Goal: Information Seeking & Learning: Learn about a topic

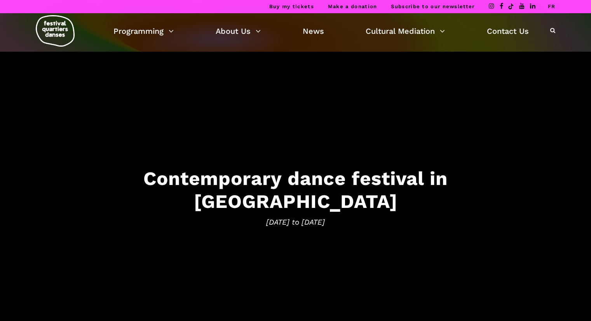
click at [174, 35] on ul "Programming Ticketing 2025 Free Programming Calendar of FQD 2025 The Artists of…" at bounding box center [320, 30] width 415 height 13
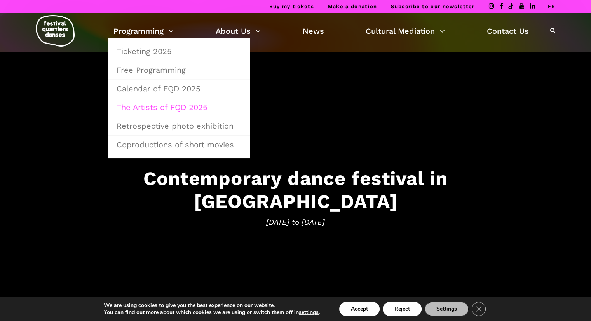
click at [166, 104] on link "The Artists of FQD 2025" at bounding box center [179, 107] width 134 height 18
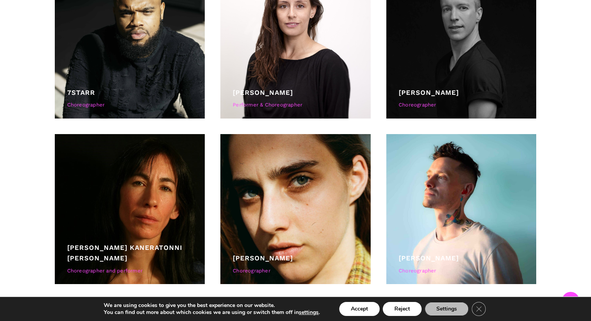
scroll to position [292, 0]
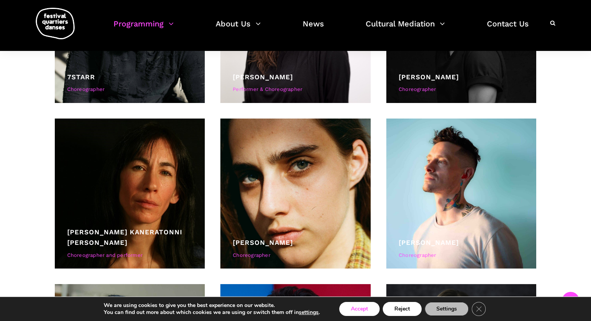
click at [368, 310] on button "Accept" at bounding box center [359, 309] width 40 height 14
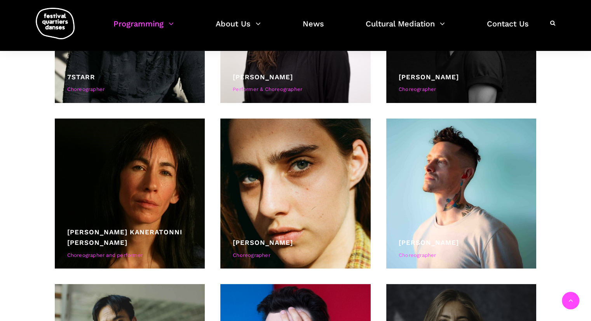
scroll to position [364, 0]
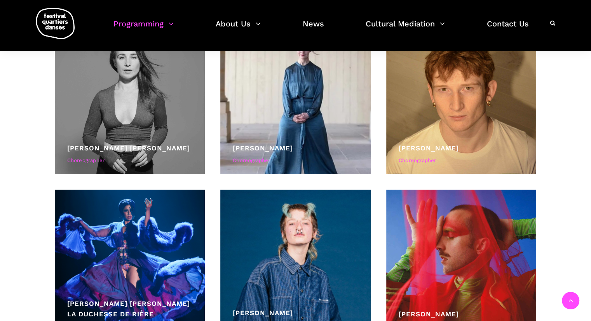
scroll to position [1217, 0]
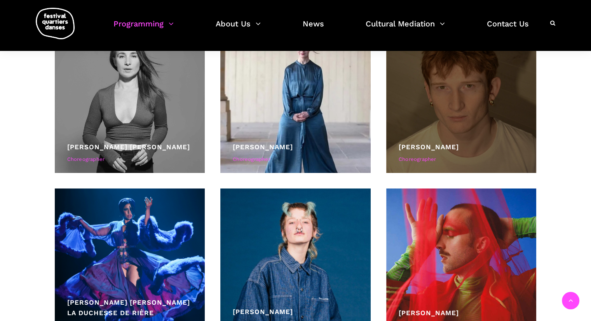
click at [463, 137] on div at bounding box center [461, 98] width 150 height 150
click at [430, 143] on link "[PERSON_NAME]" at bounding box center [429, 147] width 60 height 8
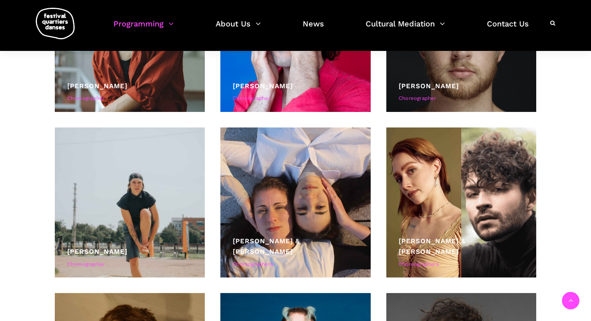
scroll to position [2344, 0]
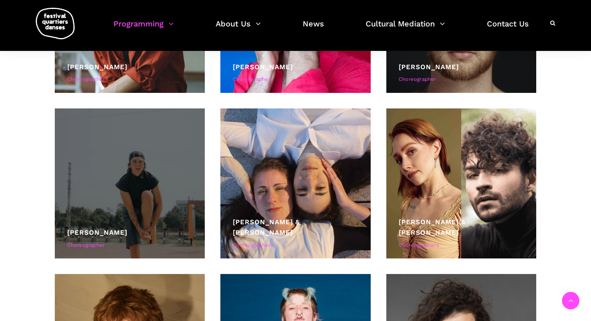
click at [200, 194] on div at bounding box center [130, 183] width 150 height 150
click at [84, 230] on link "[PERSON_NAME]" at bounding box center [97, 232] width 60 height 8
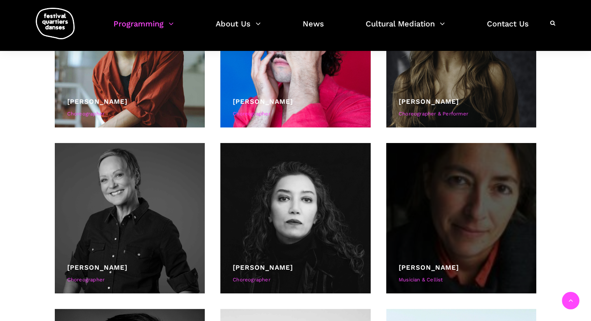
scroll to position [599, 0]
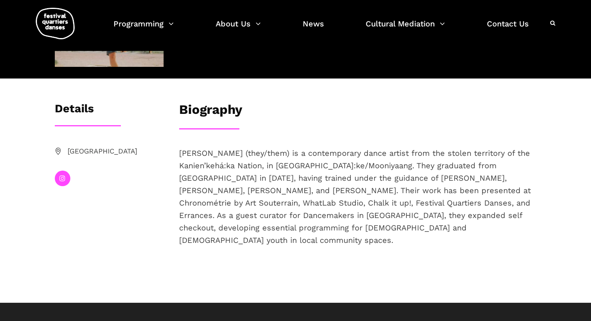
scroll to position [90, 0]
